Goal: Task Accomplishment & Management: Manage account settings

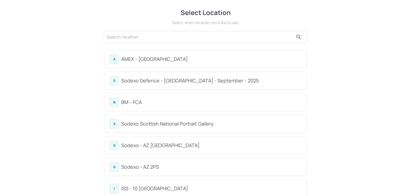
click at [157, 87] on div "S Sodexo Defence - [GEOGRAPHIC_DATA] - September - 2025" at bounding box center [206, 80] width 202 height 17
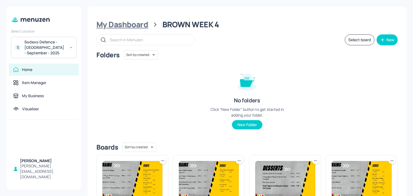
click at [138, 28] on div "My Dashboard" at bounding box center [122, 25] width 52 height 10
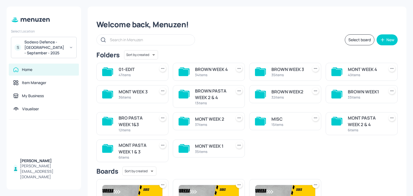
click at [383, 73] on div "MONT WEEK 4 40 items" at bounding box center [361, 72] width 72 height 18
click at [375, 71] on div "MONT WEEK 4" at bounding box center [364, 69] width 34 height 7
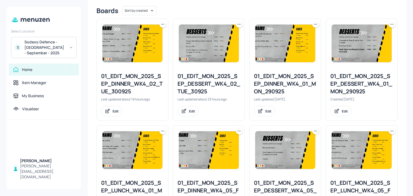
scroll to position [616, 0]
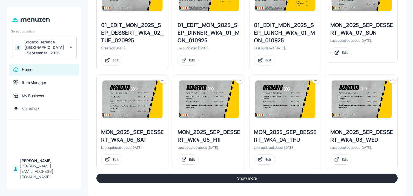
click at [210, 181] on button "Show more" at bounding box center [246, 178] width 301 height 9
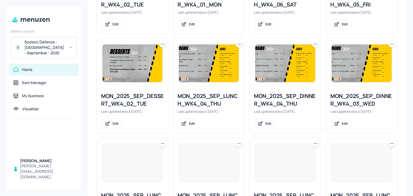
scroll to position [1000, 0]
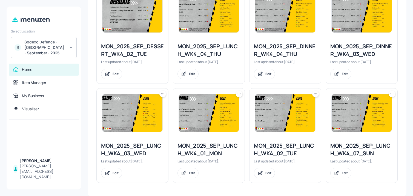
click at [163, 95] on icon at bounding box center [162, 93] width 5 height 5
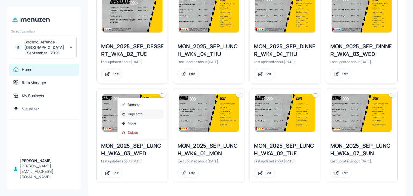
click at [152, 114] on div "Duplicate" at bounding box center [142, 114] width 44 height 9
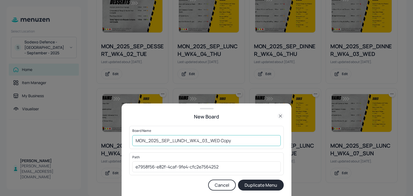
click at [133, 143] on input "MON_2025_SEP_LUNCH_WK4_03_WED Copy" at bounding box center [206, 140] width 148 height 11
click at [250, 143] on input "01_ED_MON_2025_SEP_LUNCH_WK4_03_WED Copy" at bounding box center [206, 140] width 148 height 11
type input "01_ED_MON_2025_SEP_LUNCH_WK4_03_WED_011025"
click at [238, 180] on button "Duplicate Menu" at bounding box center [261, 185] width 46 height 11
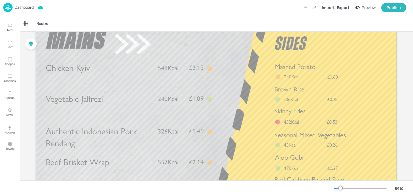
scroll to position [47, 0]
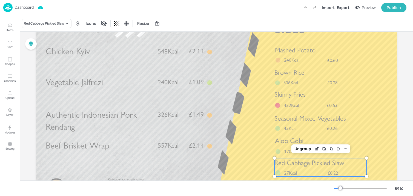
click at [300, 161] on span "Red Cabbage Pickled Slaw" at bounding box center [308, 163] width 69 height 8
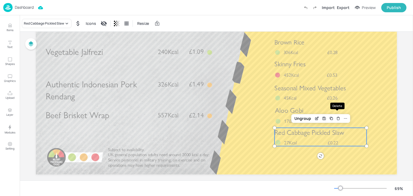
scroll to position [81, 0]
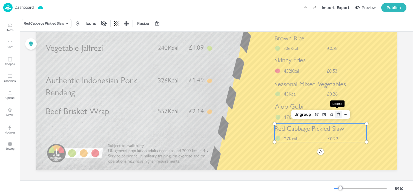
click at [337, 115] on icon "Delete" at bounding box center [338, 114] width 4 height 4
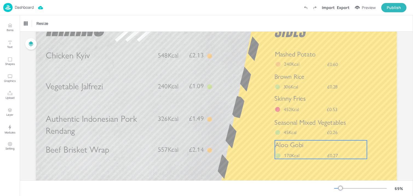
scroll to position [0, 0]
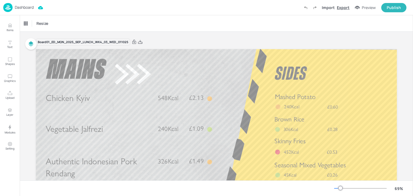
click at [346, 8] on div "Export" at bounding box center [343, 8] width 13 height 6
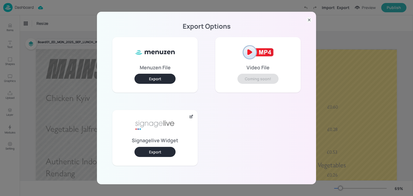
click at [166, 155] on button "Export" at bounding box center [154, 152] width 41 height 10
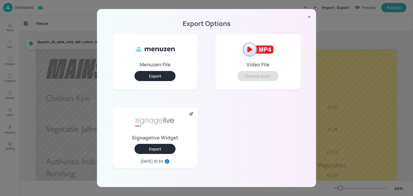
click at [51, 36] on div "Export Options Menuzen File Export Video File Coming soon! Signagelive Widget E…" at bounding box center [206, 98] width 413 height 196
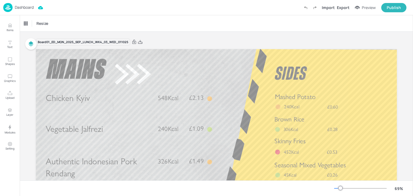
click at [23, 9] on p "Dashboard" at bounding box center [24, 7] width 19 height 4
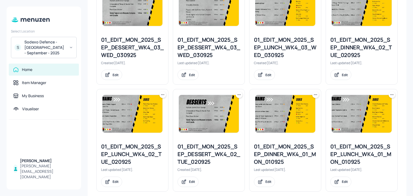
scroll to position [616, 0]
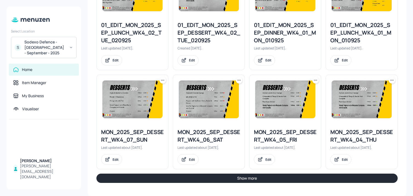
click at [217, 180] on button "Show more" at bounding box center [246, 178] width 301 height 9
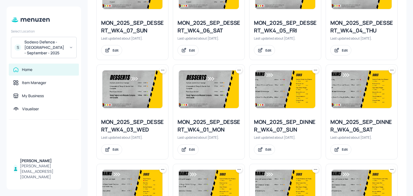
scroll to position [733, 0]
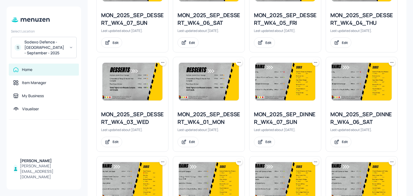
click at [160, 63] on icon at bounding box center [162, 62] width 5 height 5
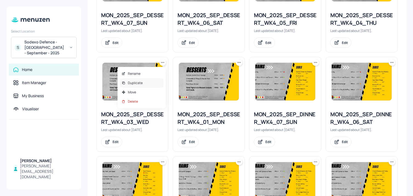
click at [145, 84] on div "Duplicate" at bounding box center [142, 83] width 44 height 9
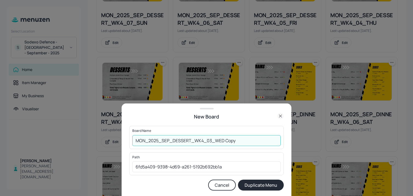
click at [134, 145] on input "MON_2025_SEP_DESSERT_WK4_03_WED Copy" at bounding box center [206, 140] width 148 height 11
click at [133, 141] on input "MON_2025_SEP_DESSERT_WK4_03_WED Copy" at bounding box center [206, 140] width 148 height 11
click at [243, 140] on input "01_ED_MON_2025_SEP_DESSERT_WK4_03_WED Copy" at bounding box center [206, 140] width 148 height 11
type input "01_ED_MON_2025_SEP_DESSERT_WK4_03_WED_011025"
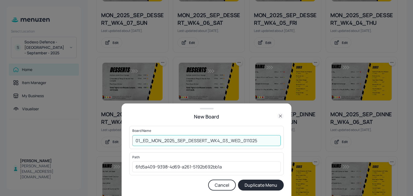
click at [238, 180] on button "Duplicate Menu" at bounding box center [261, 185] width 46 height 11
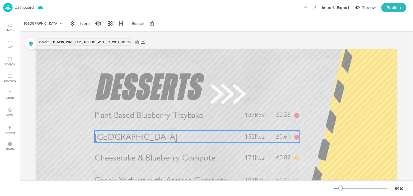
click at [153, 142] on span "Black Forest Gateau" at bounding box center [135, 137] width 83 height 10
click at [54, 22] on div "Black Forest Gateau" at bounding box center [41, 23] width 35 height 5
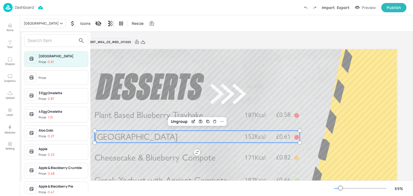
click at [48, 33] on div "Black Forest Gateau Price: 0.61 Price: 3 Egg Omelette Price: 0.87 4 Egg Omelett…" at bounding box center [56, 114] width 68 height 164
click at [48, 35] on div at bounding box center [56, 40] width 64 height 13
click at [47, 41] on input "text" at bounding box center [52, 40] width 48 height 9
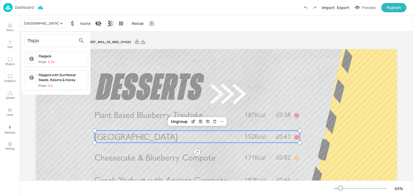
type input "flapja"
click at [56, 78] on div "Flapjack with Sunflower Seeds, Raisins & Honey" at bounding box center [62, 78] width 47 height 10
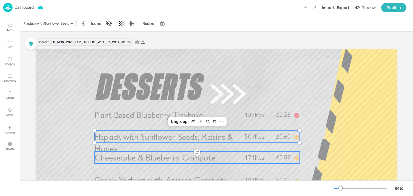
click at [177, 154] on span "Cheesecake & Blueberry Compote" at bounding box center [154, 157] width 121 height 10
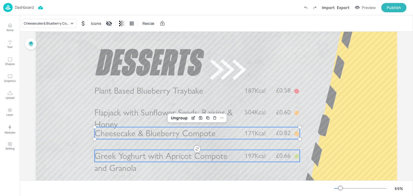
scroll to position [31, 0]
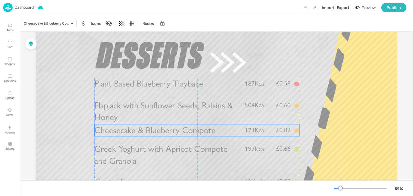
drag, startPoint x: 155, startPoint y: 130, endPoint x: 155, endPoint y: 135, distance: 5.5
click at [155, 135] on span "Cheesecake & Blueberry Compote" at bounding box center [154, 130] width 121 height 10
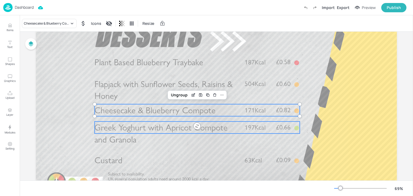
scroll to position [63, 0]
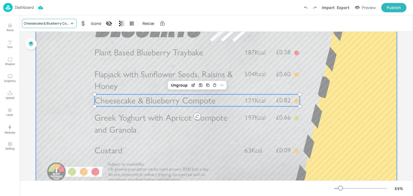
click at [53, 25] on div "Cheesecake & Blueberry Compote" at bounding box center [46, 23] width 45 height 5
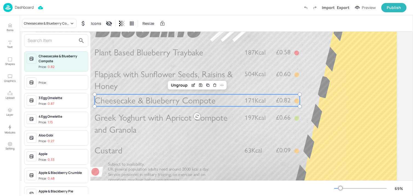
click at [52, 39] on input "text" at bounding box center [52, 40] width 48 height 9
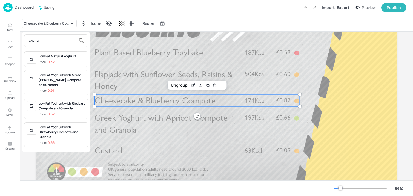
type input "low fa"
click at [64, 130] on div "Low Fat Yoghurt with Strawberry Compote and Granola" at bounding box center [62, 132] width 47 height 15
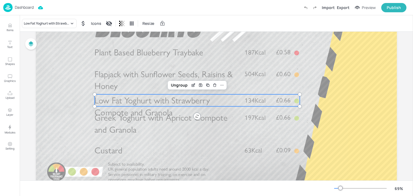
click at [120, 128] on span "Greek Yoghurt with Apricot Compote and Granola" at bounding box center [160, 124] width 133 height 23
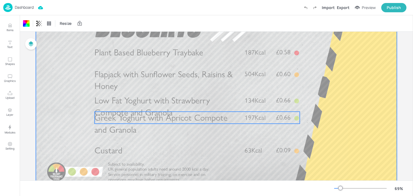
click at [130, 129] on span "Greek Yoghurt with Apricot Compote and Granola" at bounding box center [160, 124] width 133 height 23
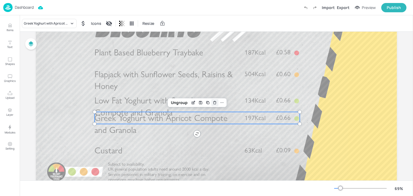
click at [213, 104] on icon "Delete" at bounding box center [214, 103] width 2 height 2
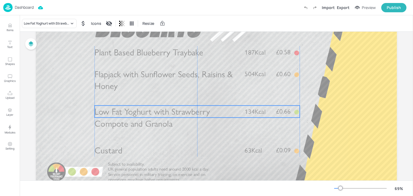
drag, startPoint x: 126, startPoint y: 103, endPoint x: 125, endPoint y: 114, distance: 11.2
click at [125, 114] on span "Low Fat Yoghurt with Strawberry Compote and Granola" at bounding box center [151, 117] width 115 height 23
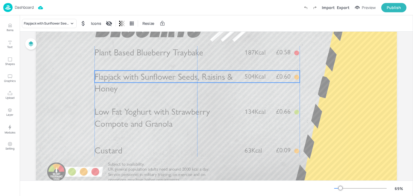
click at [114, 83] on span "Flapjack with Sunflower Seeds, Raisins & Honey" at bounding box center [163, 82] width 138 height 23
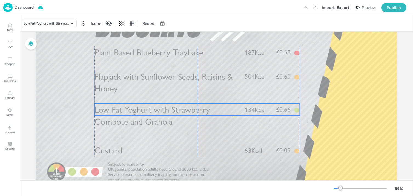
click at [147, 115] on span "Low Fat Yoghurt with Strawberry Compote and Granola" at bounding box center [151, 116] width 115 height 23
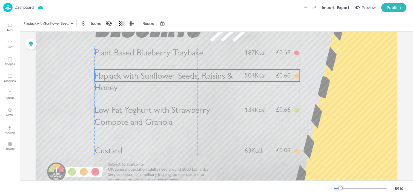
click at [122, 79] on span "Flapjack with Sunflower Seeds, Raisins & Honey" at bounding box center [163, 81] width 138 height 23
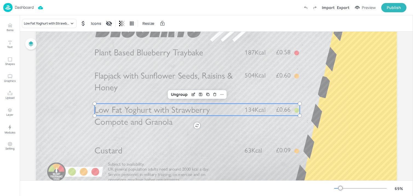
click at [120, 118] on span "Low Fat Yoghurt with Strawberry Compote and Granola" at bounding box center [151, 116] width 115 height 23
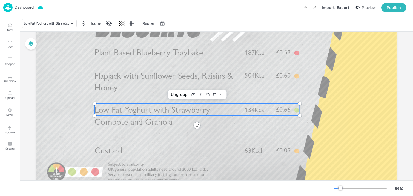
click at [92, 155] on div at bounding box center [216, 88] width 361 height 203
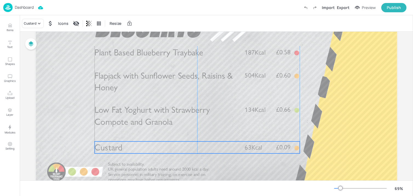
drag, startPoint x: 102, startPoint y: 155, endPoint x: 102, endPoint y: 152, distance: 3.0
click at [102, 152] on span "Custard" at bounding box center [108, 148] width 28 height 10
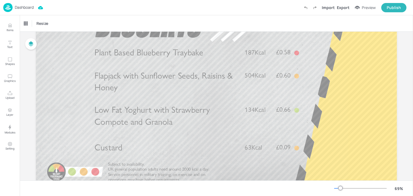
click at [345, 11] on div "Import Export Preview Publish" at bounding box center [353, 7] width 105 height 9
click at [343, 8] on div "Export" at bounding box center [343, 8] width 13 height 6
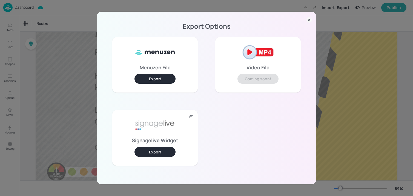
click at [166, 150] on button "Export" at bounding box center [154, 152] width 41 height 10
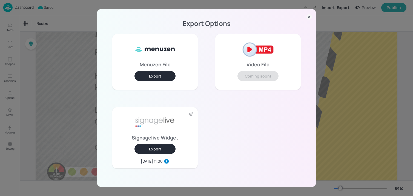
click at [70, 37] on div "Export Options Menuzen File Export Video File Coming soon! Signagelive Widget E…" at bounding box center [206, 98] width 413 height 196
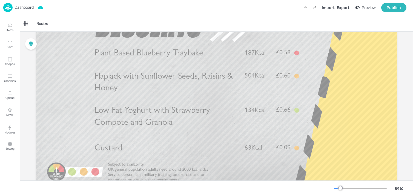
click at [28, 9] on p "Dashboard" at bounding box center [24, 7] width 19 height 4
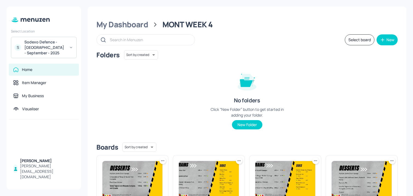
click at [33, 57] on div "S Sodexo Defence - Colchester - September - 2025" at bounding box center [44, 47] width 66 height 21
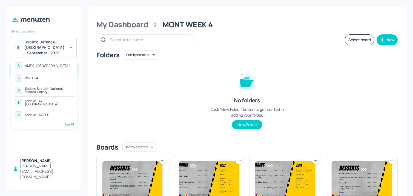
click at [35, 91] on div "Sodexo Scottish National Portrait Gallery" at bounding box center [49, 90] width 48 height 7
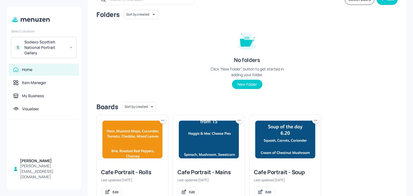
scroll to position [59, 0]
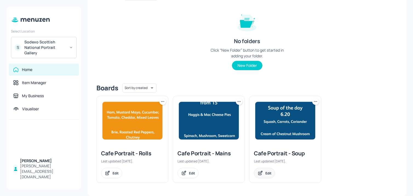
click at [261, 171] on icon at bounding box center [260, 173] width 6 height 5
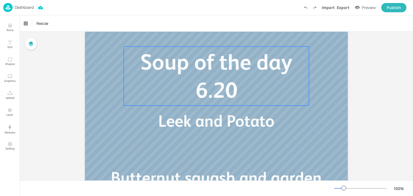
scroll to position [129, 0]
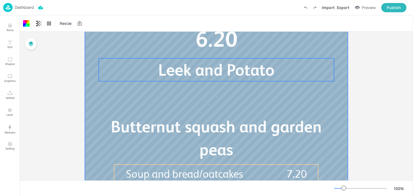
click at [201, 73] on span "Leek and Potato" at bounding box center [216, 70] width 116 height 19
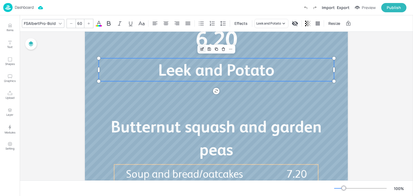
click at [201, 50] on icon "Edit Item" at bounding box center [201, 49] width 2 height 2
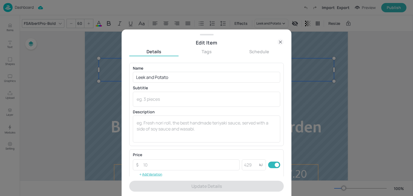
click at [177, 72] on div "Name Leek and Potato ​" at bounding box center [206, 74] width 147 height 16
click at [177, 76] on input "Leek and Potato" at bounding box center [206, 77] width 147 height 11
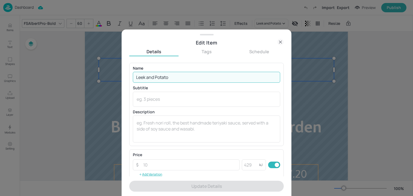
click at [177, 76] on input "Leek and Potato" at bounding box center [206, 77] width 147 height 11
paste input "Carrot, Parsnip and Chickpea"
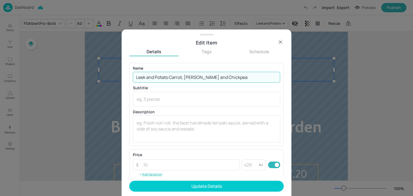
drag, startPoint x: 169, startPoint y: 79, endPoint x: 347, endPoint y: 80, distance: 178.4
click at [347, 80] on div "Edit Item Details Tags Schedule Name Leek and Potato Carrot, Parsnip and Chickp…" at bounding box center [206, 98] width 413 height 196
drag, startPoint x: 170, startPoint y: 79, endPoint x: 265, endPoint y: 82, distance: 95.5
click at [265, 82] on input "Leek and Potato Carrot, Parsnip and Chickpea" at bounding box center [206, 77] width 147 height 11
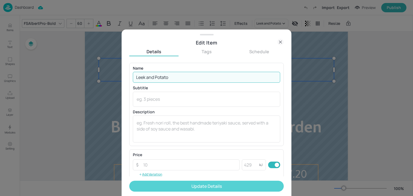
type input "Leek and Potato"
click at [187, 183] on button "Update Details" at bounding box center [206, 186] width 154 height 11
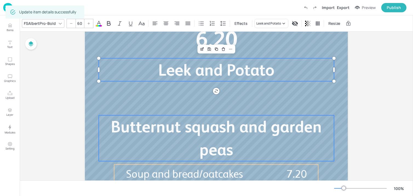
type input "60"
click at [115, 129] on span "Butternut squash and garden peas" at bounding box center [216, 139] width 211 height 42
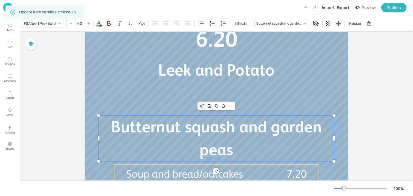
click at [201, 108] on icon "Edit Item" at bounding box center [202, 106] width 5 height 4
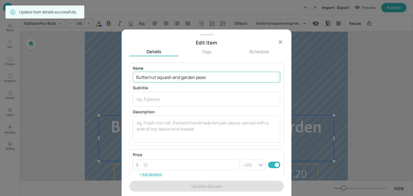
click at [164, 74] on input "Butternut squash and garden peas" at bounding box center [206, 77] width 147 height 11
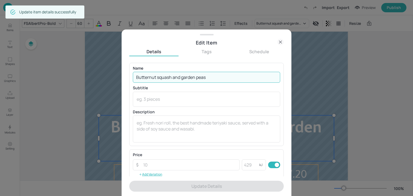
click at [164, 74] on input "Butternut squash and garden peas" at bounding box center [206, 77] width 147 height 11
paste input "Carrot, Parsnip and Chickpea"
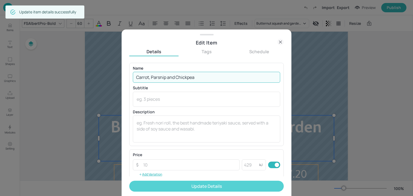
type input "Carrot, Parsnip and Chickpea"
click at [180, 185] on button "Update Details" at bounding box center [206, 186] width 154 height 11
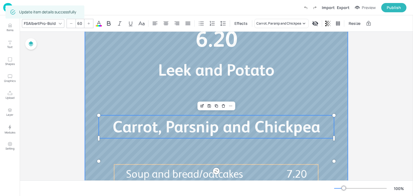
click at [65, 80] on div "Board Cafe Portrait - Soup Leek and Potato Soup of the day 6.20 Carrot, Parsnip…" at bounding box center [216, 65] width 393 height 327
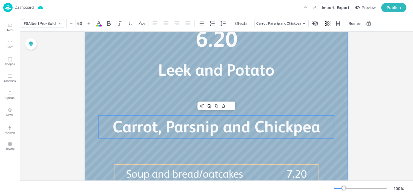
click at [92, 46] on div at bounding box center [216, 68] width 263 height 296
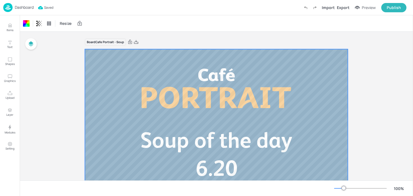
click at [24, 9] on p "Dashboard" at bounding box center [24, 7] width 19 height 4
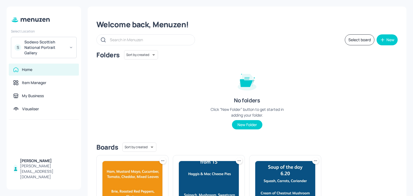
scroll to position [59, 0]
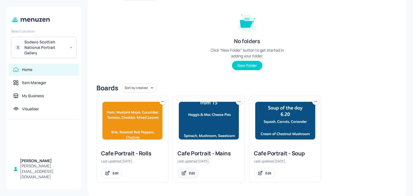
click at [183, 170] on div "Edit" at bounding box center [187, 173] width 21 height 10
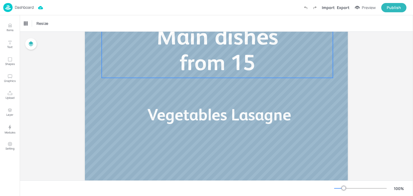
scroll to position [85, 0]
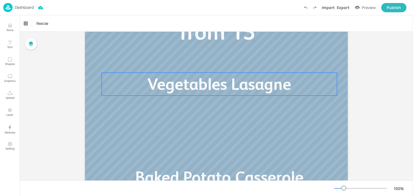
click at [172, 88] on span "Vegetables Lasagne" at bounding box center [219, 84] width 144 height 19
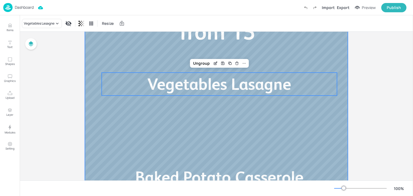
click at [213, 69] on div at bounding box center [216, 112] width 263 height 296
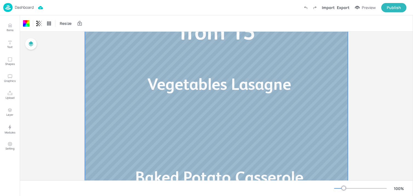
click at [213, 67] on div at bounding box center [216, 112] width 263 height 296
click at [208, 82] on span "Vegetables Lasagne" at bounding box center [219, 84] width 144 height 19
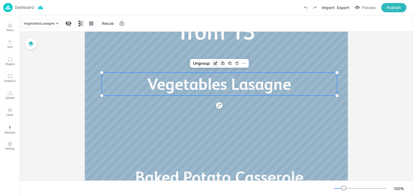
click at [215, 65] on icon "Edit Item" at bounding box center [215, 63] width 5 height 4
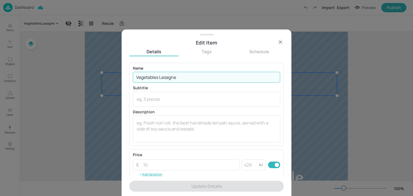
click at [184, 75] on input "Vegetables Lasagne" at bounding box center [206, 77] width 147 height 11
paste input "Beef casserole with Roast Potatoes Courgette, Onion Cheese Frittata"
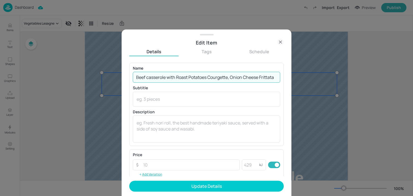
scroll to position [0, 0]
drag, startPoint x: 207, startPoint y: 77, endPoint x: 326, endPoint y: 79, distance: 118.2
click at [326, 79] on div "Edit Item Details Tags Schedule Name Beef casserole with Roast Potatoes Courget…" at bounding box center [206, 98] width 413 height 196
click at [213, 75] on input "Beef casserole with Roast Potatoes Courgette, Onion Cheese Frittata" at bounding box center [206, 77] width 147 height 11
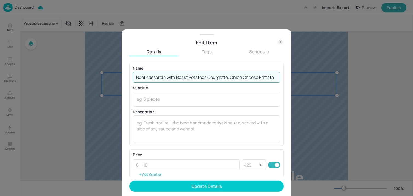
scroll to position [0, 0]
drag, startPoint x: 209, startPoint y: 76, endPoint x: 340, endPoint y: 76, distance: 131.6
click at [340, 76] on div "Edit Item Details Tags Schedule Name Beef casserole with Roast Potatoes Courget…" at bounding box center [206, 98] width 413 height 196
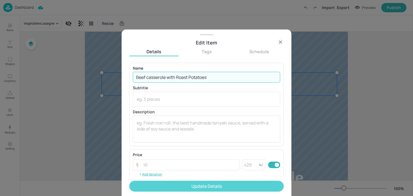
type input "Beef casserole with Roast Potatoes"
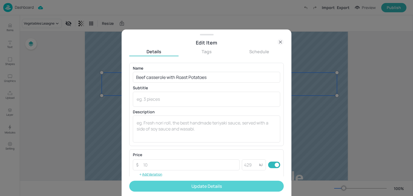
click at [190, 188] on button "Update Details" at bounding box center [206, 186] width 154 height 11
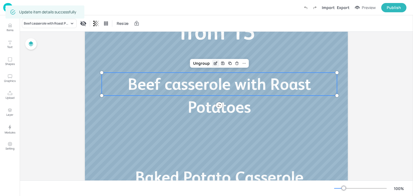
click at [212, 63] on div "Edit Item" at bounding box center [215, 63] width 7 height 7
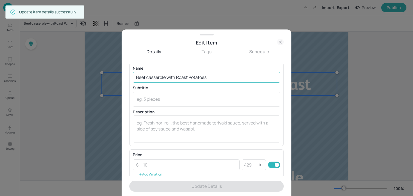
click at [148, 78] on input "Beef casserole with Roast Potatoes" at bounding box center [206, 77] width 147 height 11
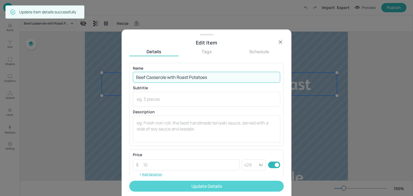
type input "Beef Casserole with Roast Potatoes"
click at [179, 187] on button "Update Details" at bounding box center [206, 186] width 154 height 11
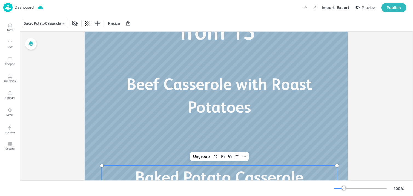
click at [134, 170] on p "Baked Potato Casserole" at bounding box center [219, 177] width 235 height 23
click at [216, 156] on icon "Edit Item" at bounding box center [216, 155] width 1 height 1
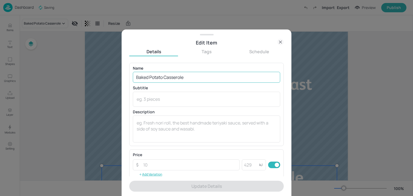
click at [189, 74] on input "Baked Potato Casserole" at bounding box center [206, 77] width 147 height 11
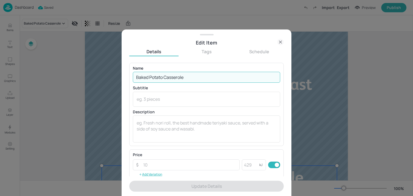
click at [189, 74] on input "Baked Potato Casserole" at bounding box center [206, 77] width 147 height 11
paste input "Courgette, Onion Cheese Frittata"
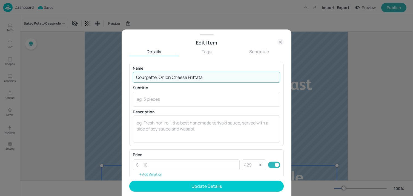
click at [171, 80] on input "Courgette, Onion Cheese Frittata" at bounding box center [206, 77] width 147 height 11
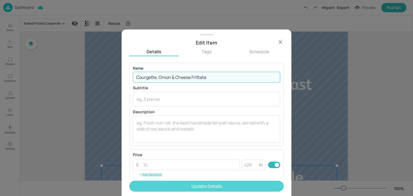
type input "Courgette, Onion & Cheese Frittata"
click at [196, 183] on button "Update Details" at bounding box center [206, 186] width 154 height 11
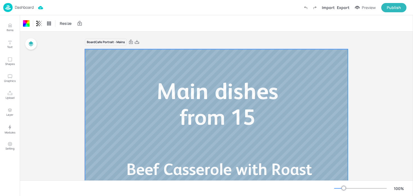
click at [28, 8] on p "Dashboard" at bounding box center [24, 7] width 19 height 4
click at [22, 7] on p "Dashboard" at bounding box center [24, 7] width 19 height 4
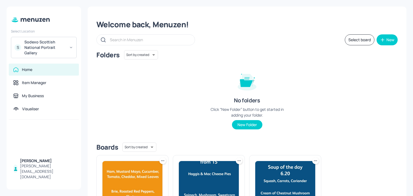
scroll to position [59, 0]
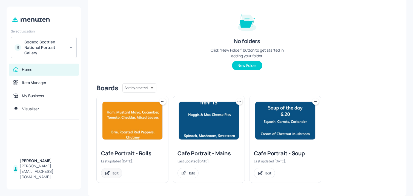
click at [116, 171] on div "Edit" at bounding box center [115, 173] width 6 height 5
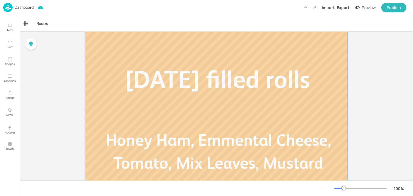
scroll to position [56, 0]
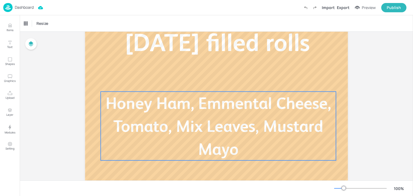
click at [199, 115] on p "Honey Ham, Emmental Cheese, Tomato, Mix Leaves, Mustard Mayo" at bounding box center [218, 126] width 235 height 69
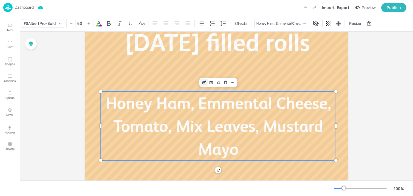
click at [203, 82] on icon "Edit Item" at bounding box center [204, 82] width 5 height 4
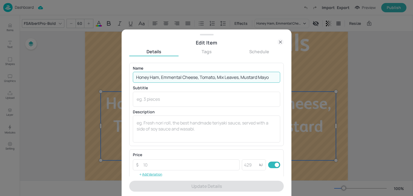
click at [199, 80] on input "Honey Ham, Emmental Cheese, Tomato, Mix Leaves, Mustard Mayo" at bounding box center [206, 77] width 147 height 11
paste input "Pastrami, Emmental, Mixed Leaves and Lemon Mayo Mozzarella, Rocket, and Pest"
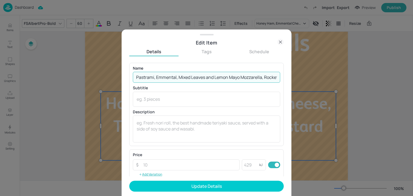
scroll to position [0, 26]
drag, startPoint x: 216, startPoint y: 79, endPoint x: 408, endPoint y: 88, distance: 192.0
click at [408, 88] on div "Edit Item Details Tags Schedule Name Pastrami, Emmental, Mixed Leaves and Lemon…" at bounding box center [206, 98] width 413 height 196
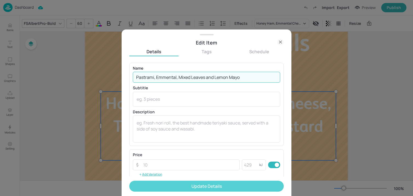
type input "Pastrami, Emmental, Mixed Leaves and Lemon Mayo"
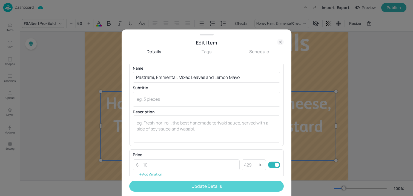
click at [176, 182] on button "Update Details" at bounding box center [206, 186] width 154 height 11
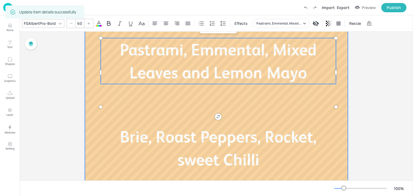
scroll to position [128, 0]
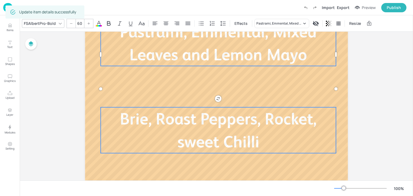
type input "60"
click at [147, 143] on p "Brie, Roast Peppers, Rocket, sweet Chilli" at bounding box center [218, 131] width 235 height 46
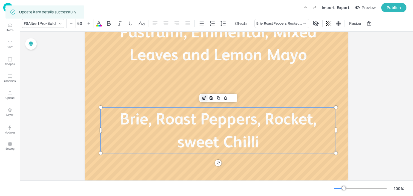
click at [202, 100] on icon "Edit Item" at bounding box center [204, 98] width 5 height 4
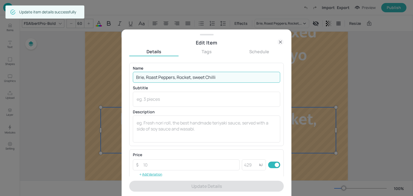
click at [198, 79] on input "Brie, Roast Peppers, Rocket, sweet Chilli" at bounding box center [206, 77] width 147 height 11
paste input "Mozzarella, Rocket, and Pesto"
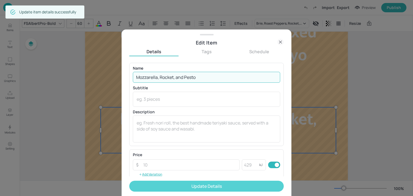
type input "Mozzarella, Rocket, and Pesto"
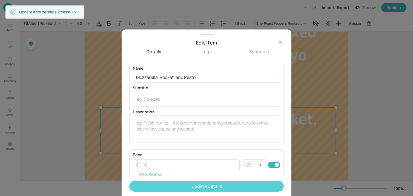
click at [190, 183] on button "Update Details" at bounding box center [206, 186] width 154 height 11
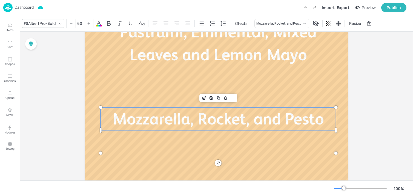
click at [85, 105] on div at bounding box center [216, 69] width 263 height 296
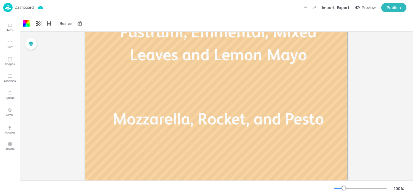
click at [8, 7] on img at bounding box center [7, 7] width 9 height 9
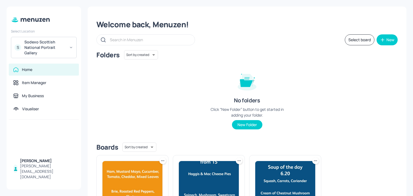
click at [49, 45] on div "Sodexo Scottish National Portrait Gallery" at bounding box center [44, 47] width 41 height 16
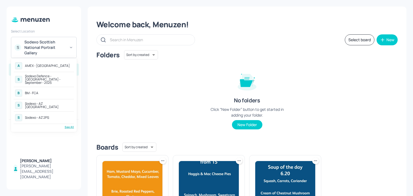
click at [37, 78] on div "Sodexo Defence - Colchester - September - 2025" at bounding box center [49, 80] width 48 height 10
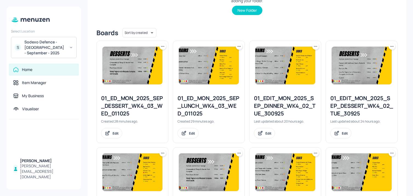
scroll to position [83, 0]
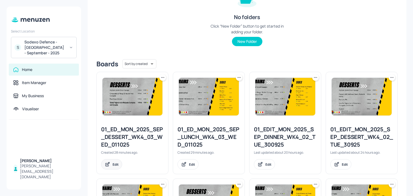
click at [116, 163] on div "Edit" at bounding box center [115, 165] width 6 height 5
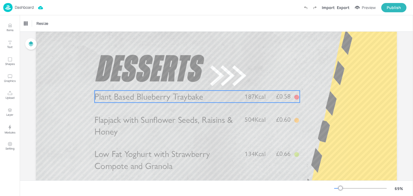
scroll to position [22, 0]
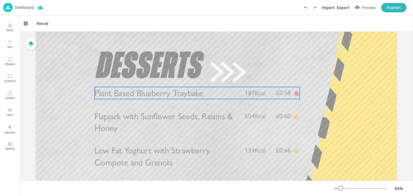
click at [148, 98] on span "Plant Based Blueberry Traybake" at bounding box center [148, 93] width 109 height 10
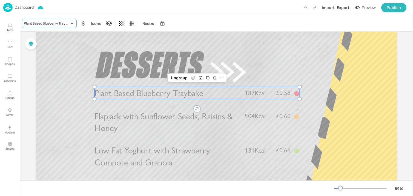
click at [41, 26] on div "Plant Based Blueberry Traybake" at bounding box center [46, 23] width 45 height 5
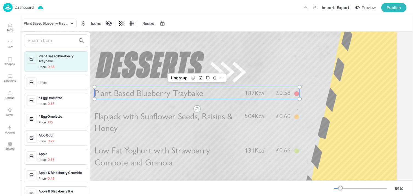
click at [42, 39] on input "text" at bounding box center [52, 40] width 48 height 9
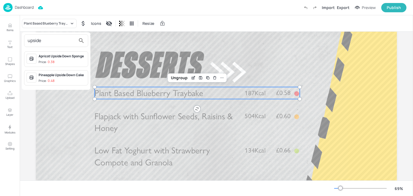
type input "upside"
click at [44, 54] on div "Apricot Upside Down Sponge" at bounding box center [62, 56] width 47 height 5
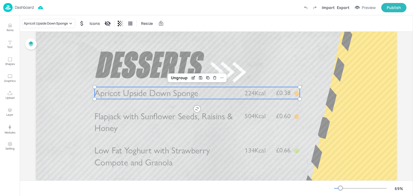
click at [222, 53] on div at bounding box center [216, 128] width 361 height 203
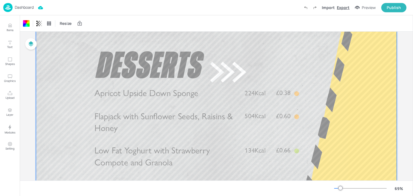
click at [348, 8] on div "Export" at bounding box center [343, 8] width 13 height 6
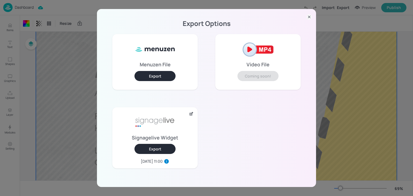
click at [160, 153] on button "Export" at bounding box center [154, 149] width 41 height 10
click at [24, 74] on div "Export Options Menuzen File Export Video File Coming soon! Signagelive Widget E…" at bounding box center [206, 98] width 413 height 196
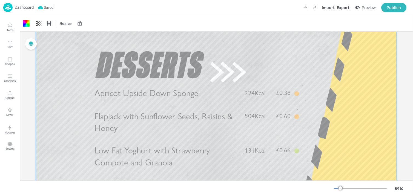
click at [23, 6] on p "Dashboard" at bounding box center [24, 7] width 19 height 4
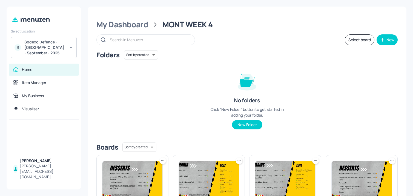
click at [51, 42] on div "Sodexo Defence - Colchester - September - 2025" at bounding box center [44, 47] width 41 height 16
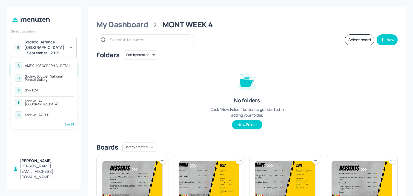
click at [65, 122] on div "A AMEX - Frankfurt S Sodexo Scottish National Portrait Gallery B BM - FCA S Sod…" at bounding box center [44, 94] width 60 height 66
click at [65, 124] on div "See All" at bounding box center [44, 125] width 60 height 4
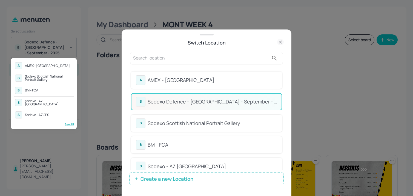
click at [161, 68] on div at bounding box center [206, 98] width 413 height 196
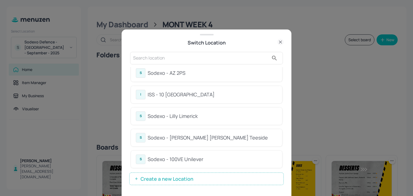
scroll to position [115, 0]
click at [204, 112] on div "S Sodexo - Lilly Limerick" at bounding box center [206, 117] width 141 height 10
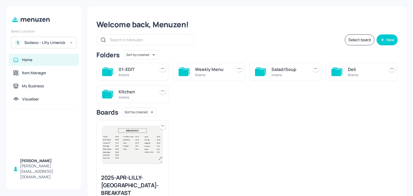
click at [211, 98] on div "01-EDIT 6 items Weekly Menu 5 items Salad/Soup 4 items Deli 6 items Kitchen 4 i…" at bounding box center [244, 81] width 305 height 45
click at [338, 70] on icon at bounding box center [336, 72] width 10 height 7
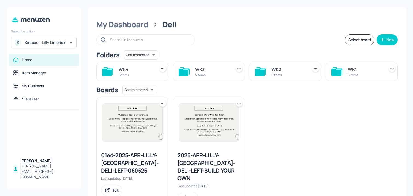
click at [220, 71] on div "WK3" at bounding box center [212, 69] width 34 height 7
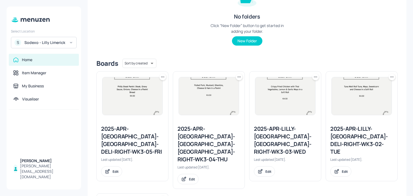
scroll to position [128, 0]
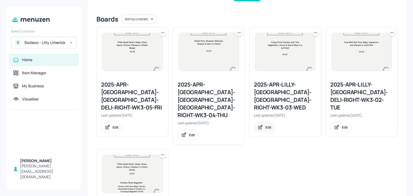
click at [265, 125] on div "Edit" at bounding box center [268, 127] width 6 height 5
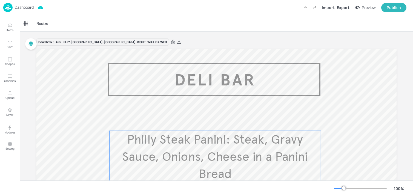
click at [244, 134] on span "Philly Steak Panini: Steak, Gravy Sauce, Onions, Cheese in a Panini Bread" at bounding box center [215, 157] width 186 height 50
click at [33, 24] on div "Items" at bounding box center [28, 27] width 13 height 7
click at [47, 25] on div "Philly Steak Panini: Steak, Gravy Sauce, Onions, Cheese in a Panini Bread" at bounding box center [46, 23] width 45 height 5
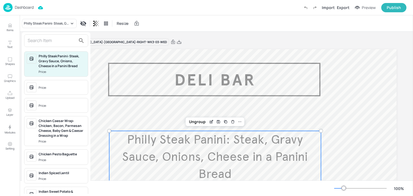
click at [45, 44] on input "text" at bounding box center [52, 40] width 48 height 9
click at [45, 43] on input "text" at bounding box center [52, 40] width 48 height 9
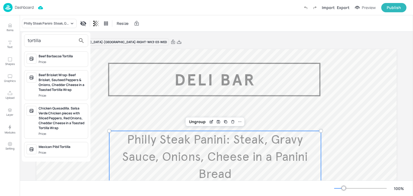
type input "tortilla"
click at [54, 59] on div "Beef Barbacoa Tortilla Price:" at bounding box center [62, 59] width 47 height 11
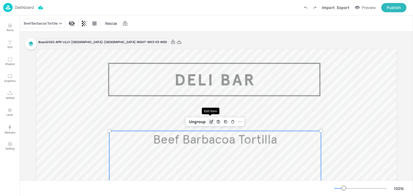
click at [208, 121] on div "Edit Item" at bounding box center [211, 121] width 7 height 7
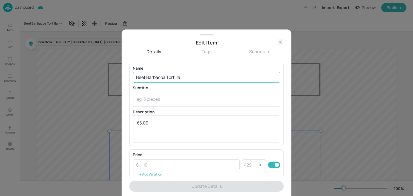
click at [186, 75] on input "Beef Barbacoa Tortilla" at bounding box center [206, 77] width 147 height 11
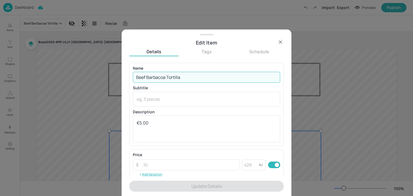
click at [186, 75] on input "Beef Barbacoa Tortilla" at bounding box center [206, 77] width 147 height 11
paste input ", Kidney Beans, Cheese, Onions and Peppers in a Tortilla."
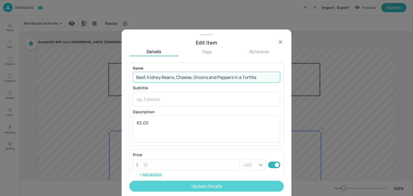
type input "Beef, Kidney Beans, Cheese, Onions and Peppers in a Tortilla"
click at [219, 185] on button "Update Details" at bounding box center [206, 186] width 154 height 11
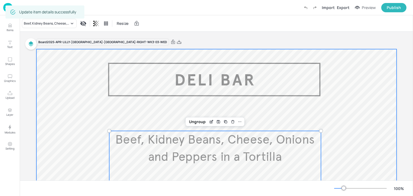
click at [373, 119] on div at bounding box center [216, 197] width 360 height 296
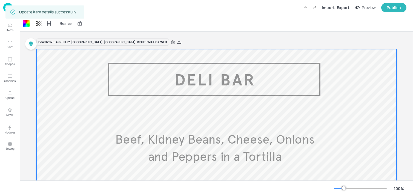
click at [313, 39] on div "Board 2025-APR-[GEOGRAPHIC_DATA]-[GEOGRAPHIC_DATA]-[GEOGRAPHIC_DATA]-RIGHT-WK3-…" at bounding box center [216, 42] width 360 height 8
click at [341, 8] on div "Export" at bounding box center [343, 8] width 13 height 6
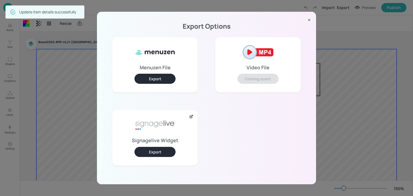
click at [168, 152] on button "Export" at bounding box center [154, 152] width 41 height 10
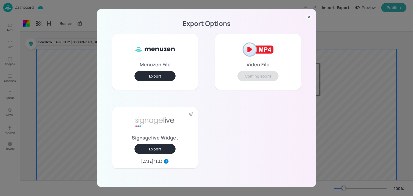
click at [73, 20] on div "Export Options Menuzen File Export Video File Coming soon! Signagelive Widget E…" at bounding box center [206, 98] width 413 height 196
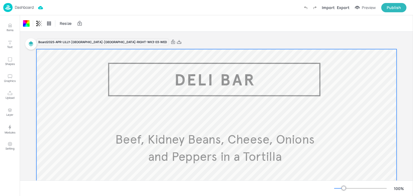
click at [26, 11] on div "Dashboard" at bounding box center [18, 7] width 30 height 9
